Goal: Navigation & Orientation: Find specific page/section

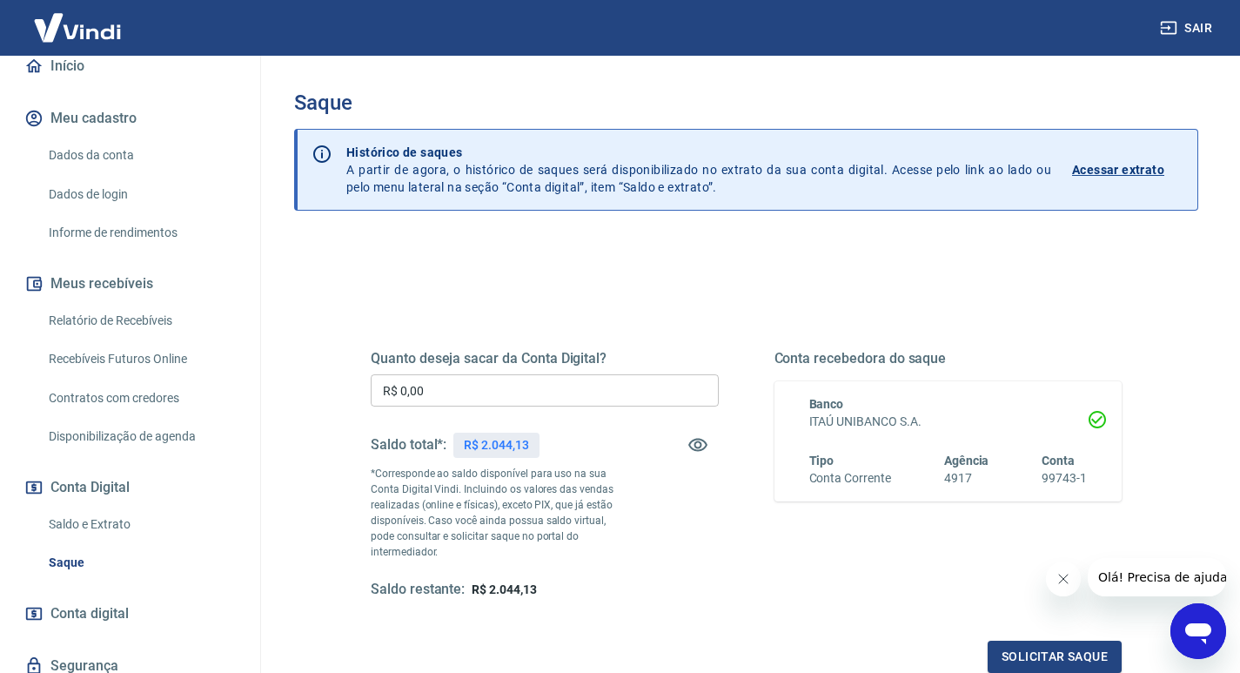
scroll to position [174, 0]
click at [90, 318] on link "Relatório de Recebíveis" at bounding box center [141, 318] width 198 height 36
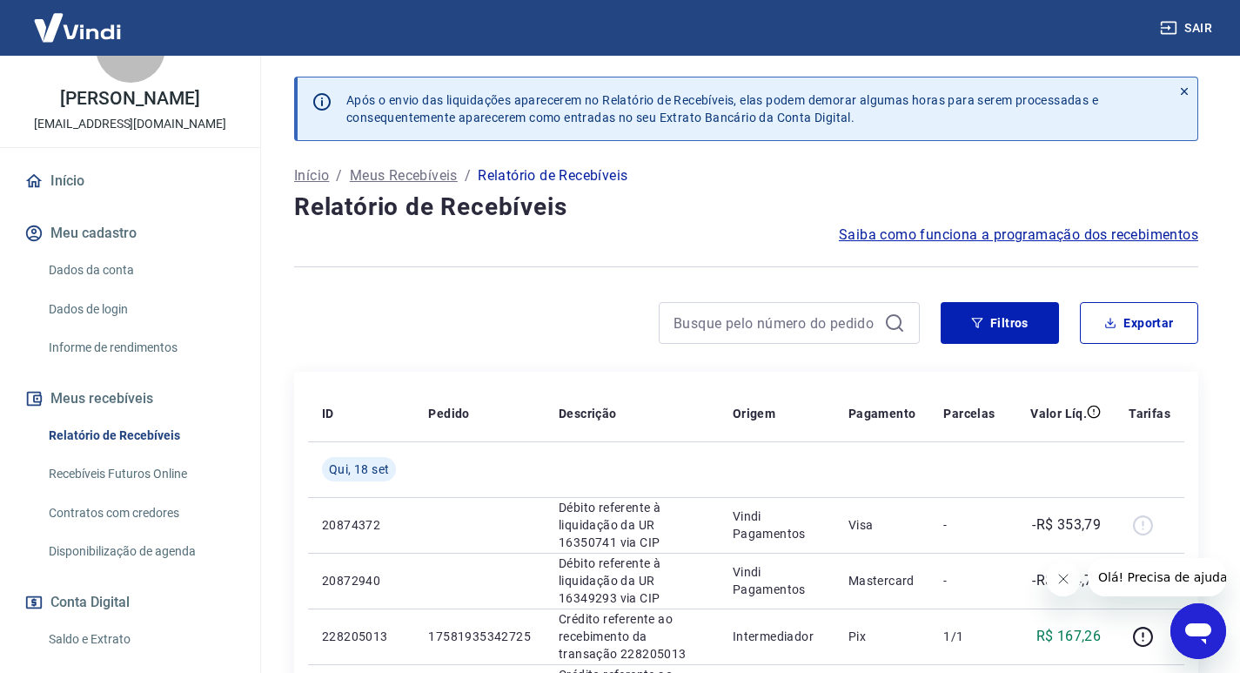
scroll to position [87, 0]
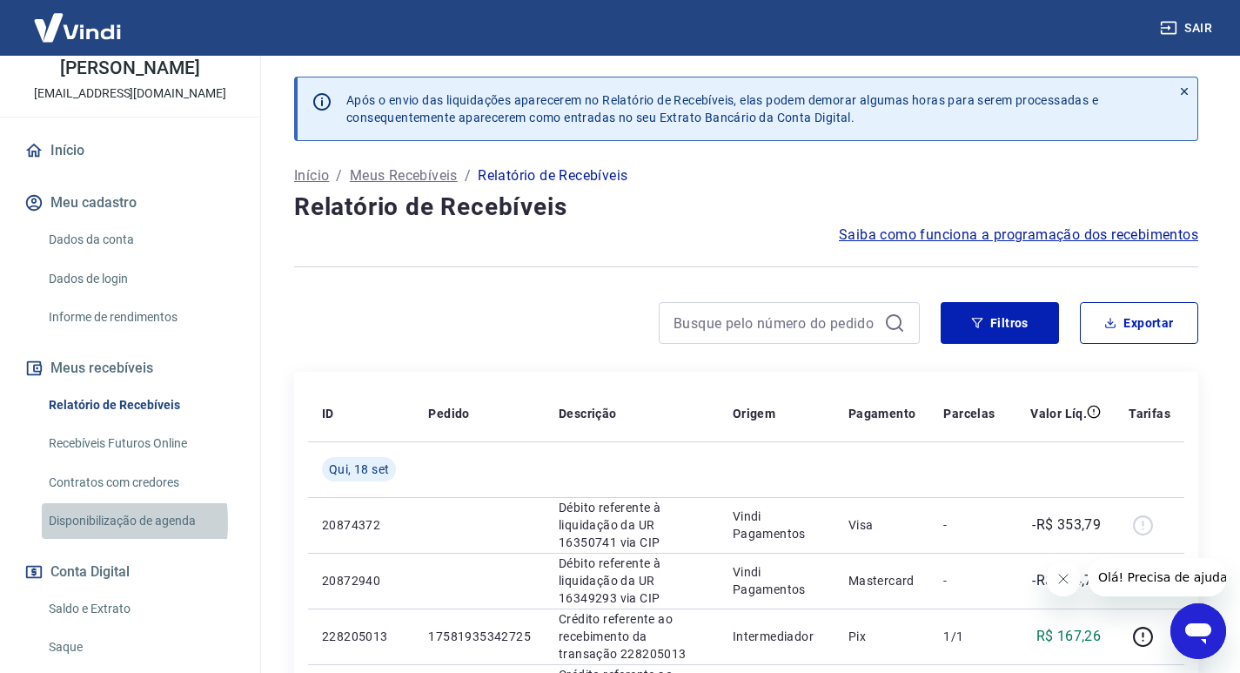
click at [64, 522] on link "Disponibilização de agenda" at bounding box center [141, 521] width 198 height 36
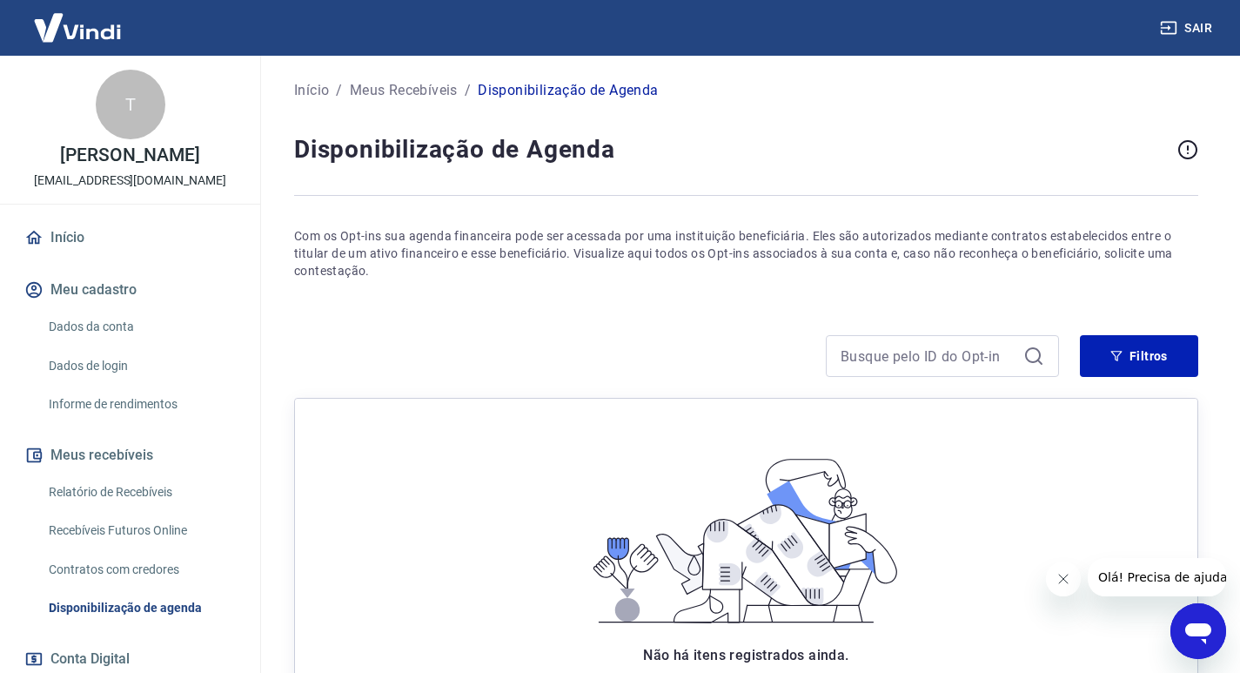
click at [84, 235] on link "Início" at bounding box center [130, 237] width 218 height 38
